Goal: Transaction & Acquisition: Book appointment/travel/reservation

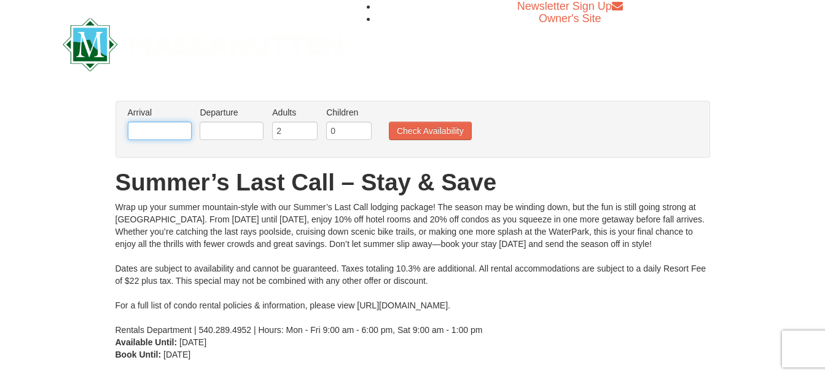
click at [139, 129] on input "text" at bounding box center [160, 131] width 64 height 18
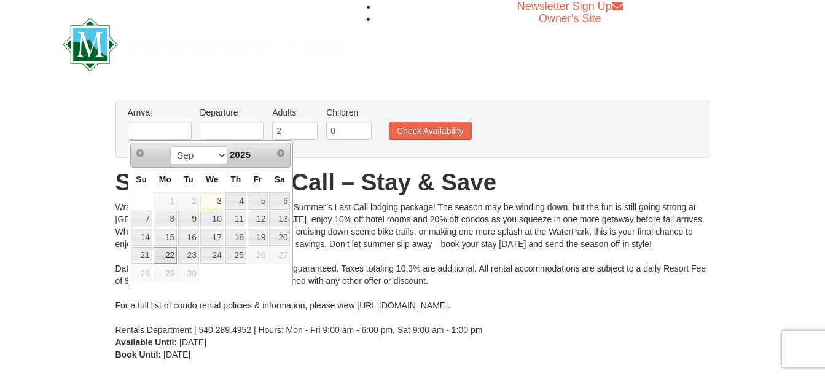
click at [165, 254] on link "22" at bounding box center [165, 255] width 23 height 17
type input "[DATE]"
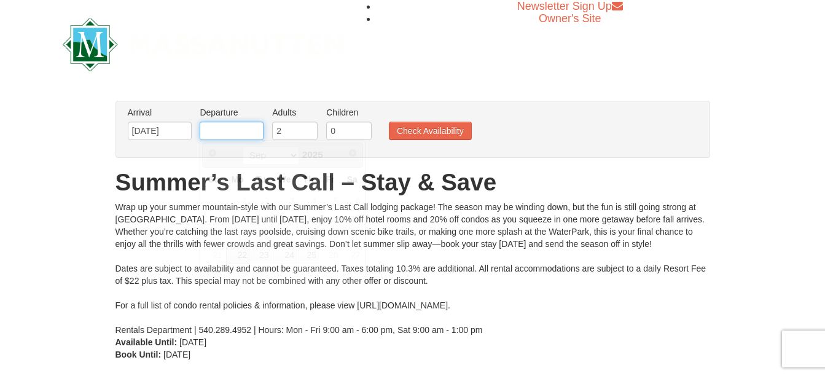
click at [229, 125] on input "text" at bounding box center [232, 131] width 64 height 18
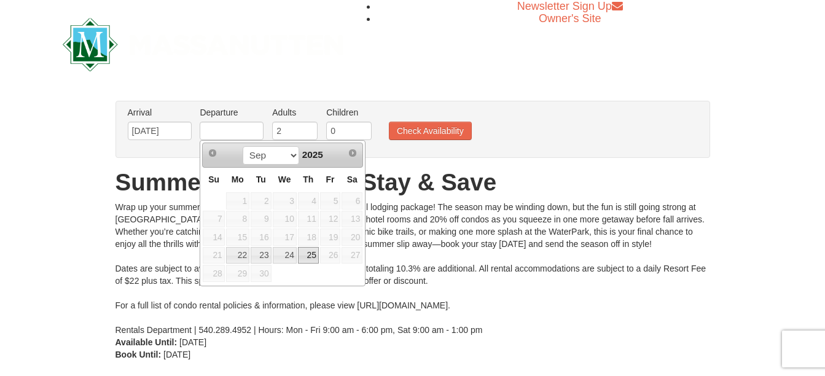
click at [307, 257] on link "25" at bounding box center [308, 255] width 21 height 17
type input "[DATE]"
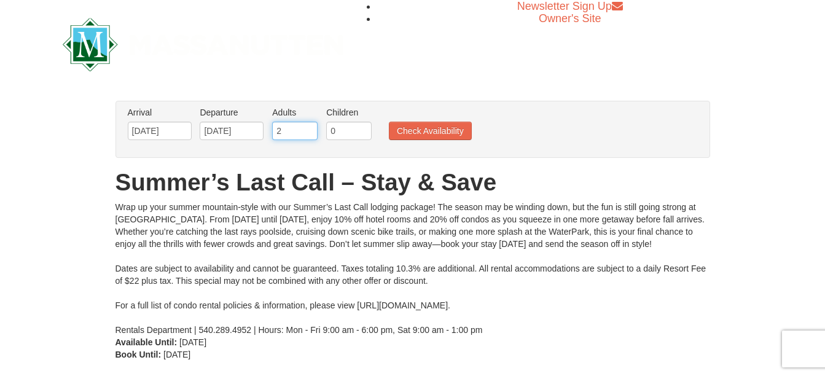
click at [282, 130] on input "2" at bounding box center [294, 131] width 45 height 18
click at [308, 125] on input "3" at bounding box center [294, 131] width 45 height 18
click at [308, 125] on input "4" at bounding box center [294, 131] width 45 height 18
click at [308, 125] on input "5" at bounding box center [294, 131] width 45 height 18
type input "6"
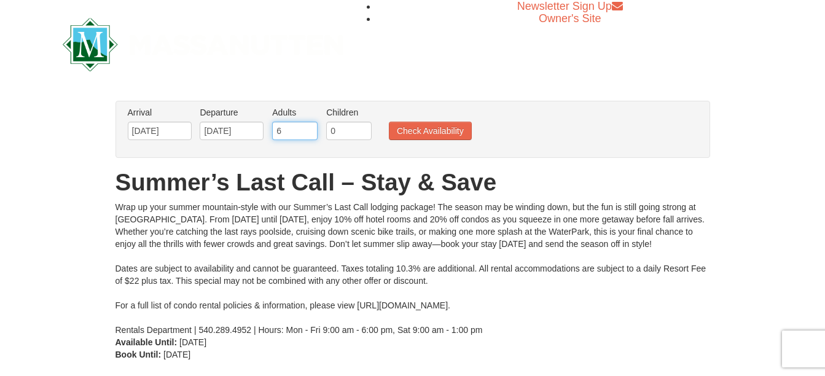
click at [308, 125] on input "6" at bounding box center [294, 131] width 45 height 18
click at [363, 127] on input "1" at bounding box center [348, 131] width 45 height 18
click at [363, 127] on input "2" at bounding box center [348, 131] width 45 height 18
click at [363, 127] on input "3" at bounding box center [348, 131] width 45 height 18
type input "4"
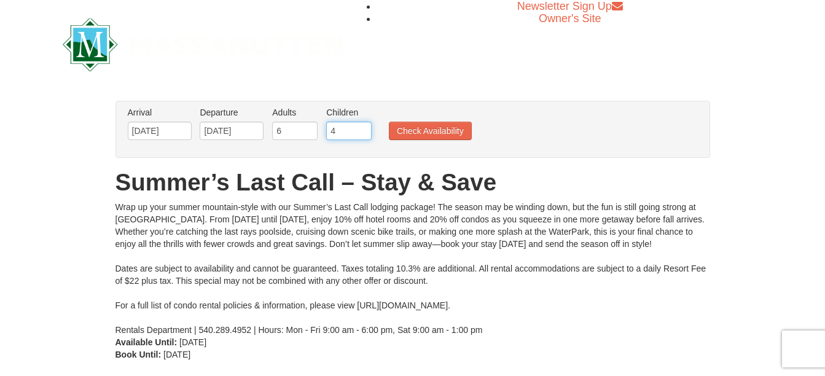
click at [363, 127] on input "4" at bounding box center [348, 131] width 45 height 18
click at [428, 128] on button "Check Availability" at bounding box center [430, 131] width 83 height 18
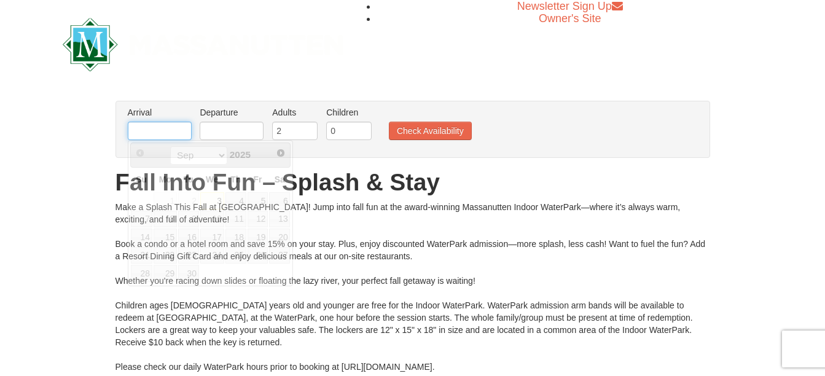
click at [149, 122] on input "text" at bounding box center [160, 131] width 64 height 18
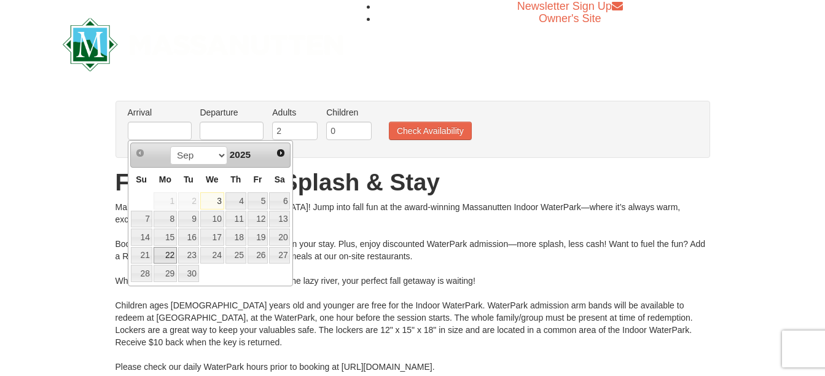
click at [166, 256] on link "22" at bounding box center [165, 255] width 23 height 17
type input "[DATE]"
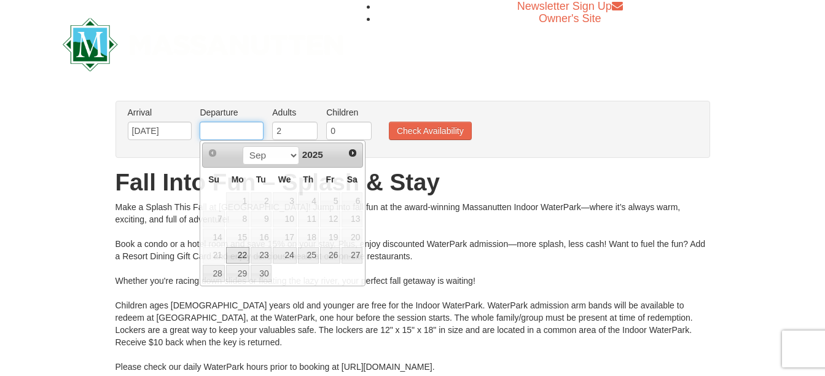
click at [224, 131] on input "text" at bounding box center [232, 131] width 64 height 18
click at [308, 259] on link "25" at bounding box center [308, 255] width 21 height 17
type input "[DATE]"
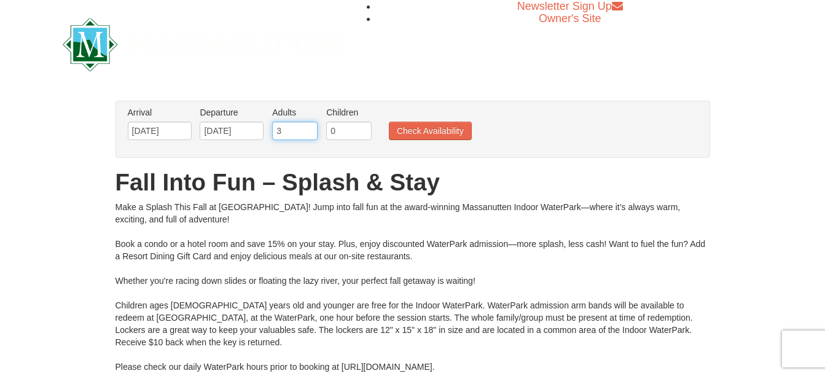
click at [308, 130] on input "3" at bounding box center [294, 131] width 45 height 18
click at [308, 130] on input "4" at bounding box center [294, 131] width 45 height 18
click at [308, 130] on input "5" at bounding box center [294, 131] width 45 height 18
click at [308, 130] on input "6" at bounding box center [294, 131] width 45 height 18
click at [308, 130] on input "7" at bounding box center [294, 131] width 45 height 18
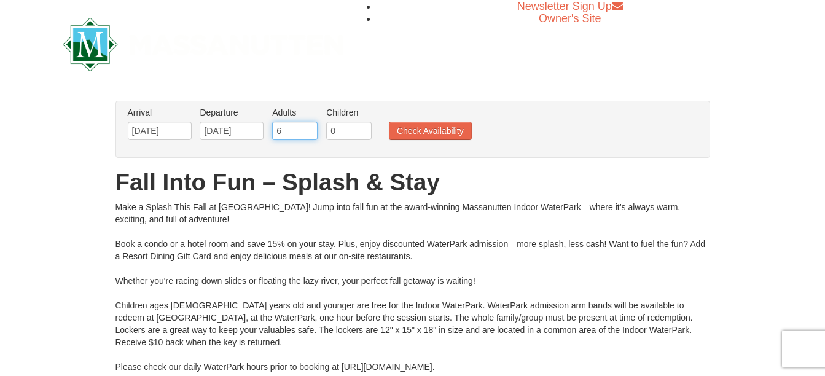
type input "6"
click at [309, 134] on input "6" at bounding box center [294, 131] width 45 height 18
click at [365, 127] on input "1" at bounding box center [348, 131] width 45 height 18
click at [365, 127] on input "2" at bounding box center [348, 131] width 45 height 18
click at [365, 127] on input "3" at bounding box center [348, 131] width 45 height 18
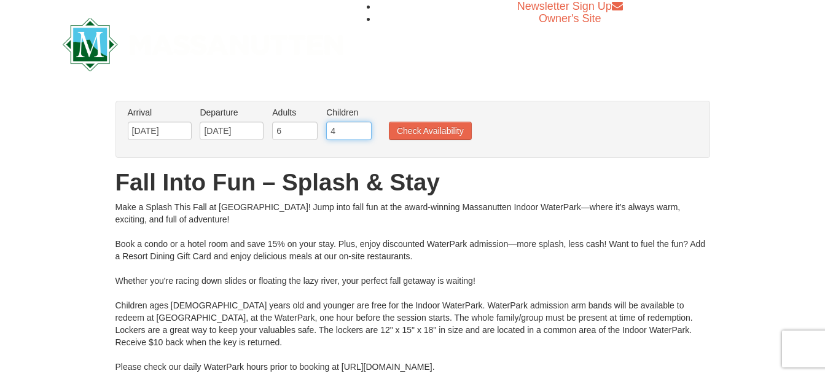
type input "4"
click at [365, 127] on input "4" at bounding box center [348, 131] width 45 height 18
click at [411, 127] on button "Check Availability" at bounding box center [430, 131] width 83 height 18
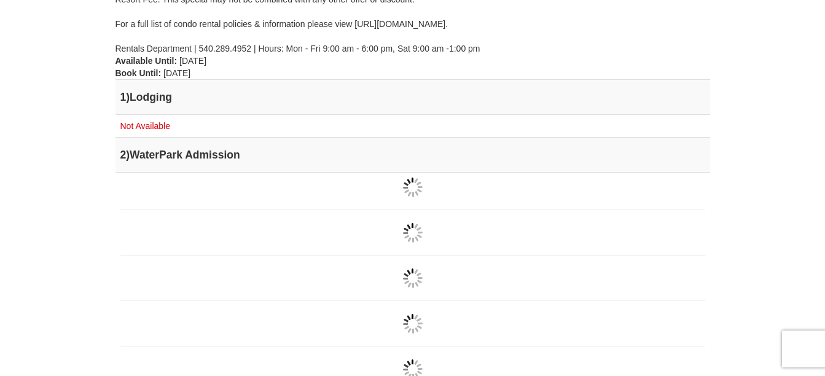
scroll to position [430, 0]
